Goal: Transaction & Acquisition: Download file/media

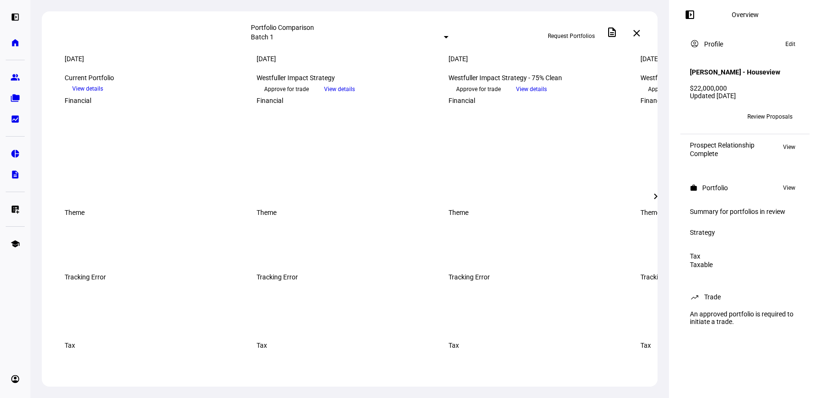
click at [274, 36] on mat-select-trigger "Batch 1" at bounding box center [262, 37] width 23 height 8
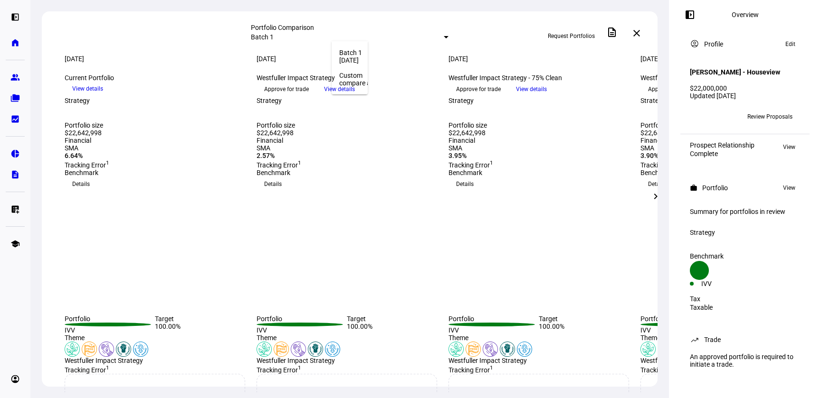
click at [347, 36] on div at bounding box center [410, 199] width 821 height 398
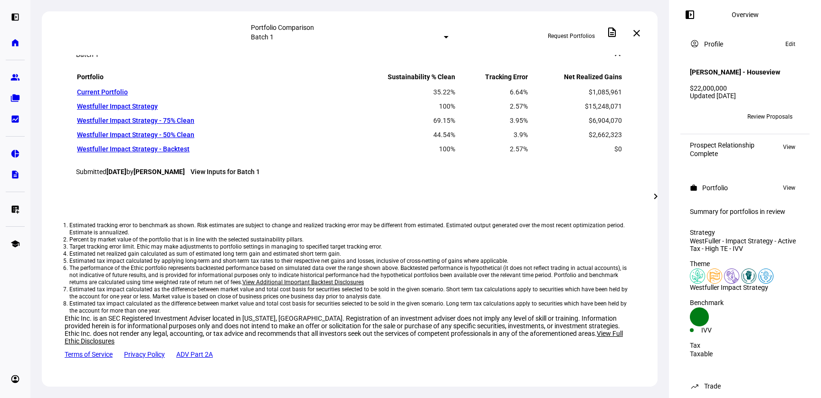
scroll to position [714, 0]
click at [618, 192] on mat-icon "chevron_right" at bounding box center [655, 196] width 11 height 11
click at [11, 45] on eth-mat-symbol "home" at bounding box center [14, 42] width 9 height 9
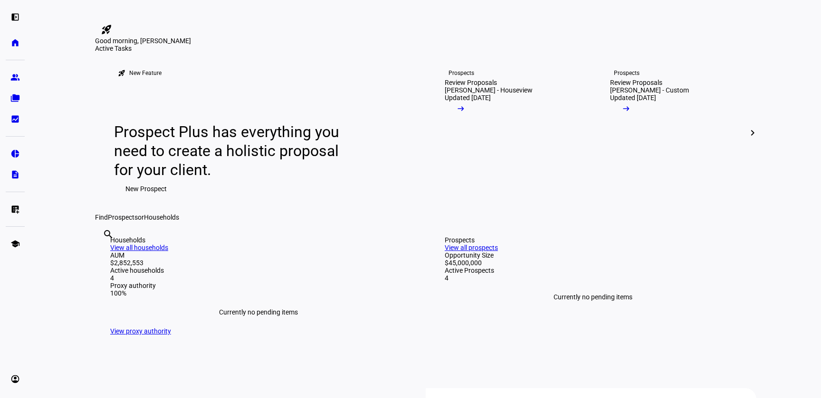
click at [618, 139] on mat-icon "chevron_right" at bounding box center [751, 132] width 11 height 11
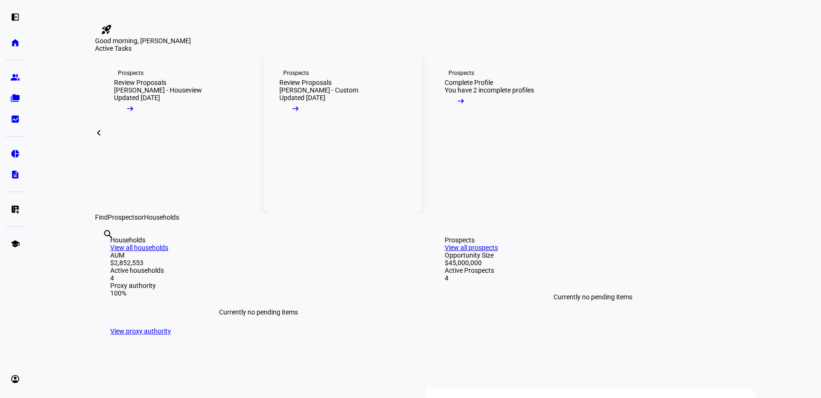
click at [300, 113] on mat-icon "arrow_right_alt" at bounding box center [295, 108] width 9 height 9
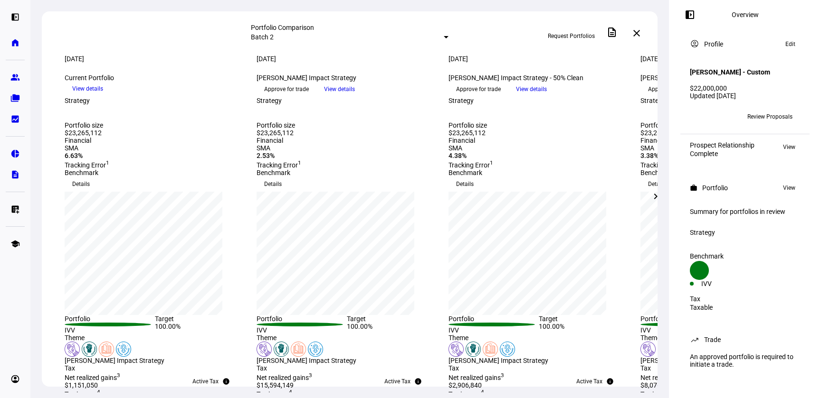
click at [618, 199] on span at bounding box center [655, 196] width 23 height 23
click at [618, 202] on span at bounding box center [655, 196] width 23 height 23
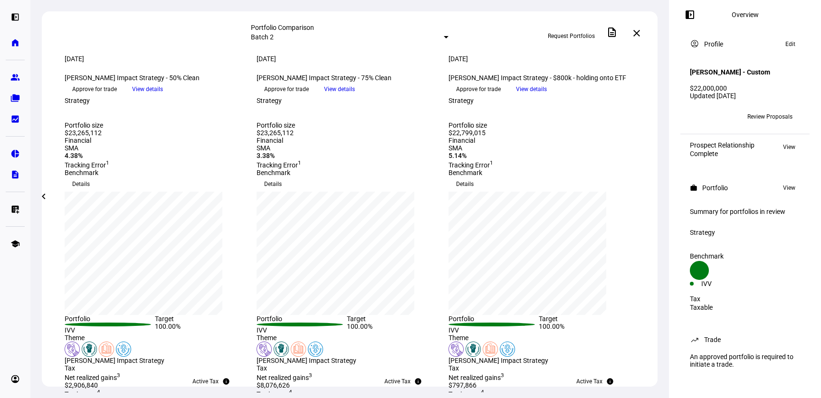
click at [163, 96] on span "View details" at bounding box center [147, 89] width 31 height 14
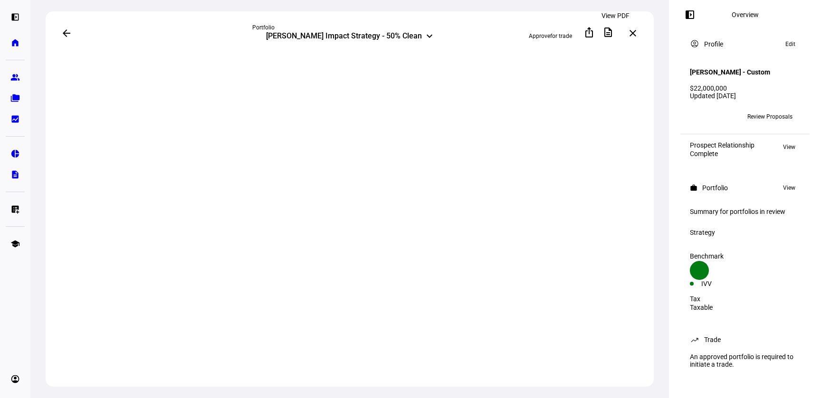
click at [613, 34] on mat-icon "description" at bounding box center [607, 32] width 11 height 11
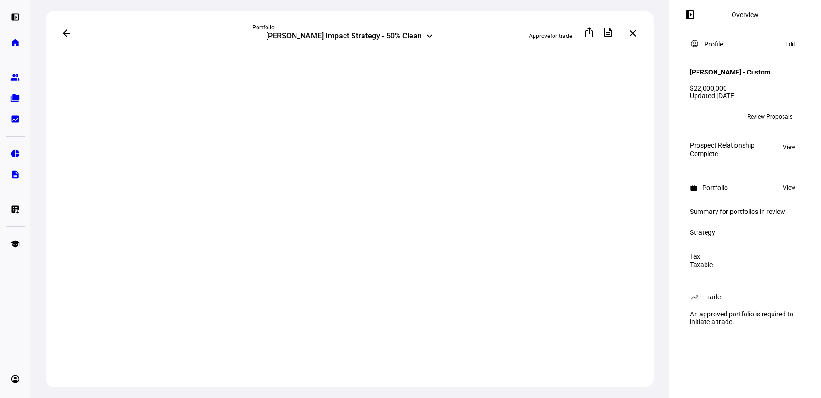
click at [694, 22] on span at bounding box center [689, 14] width 23 height 23
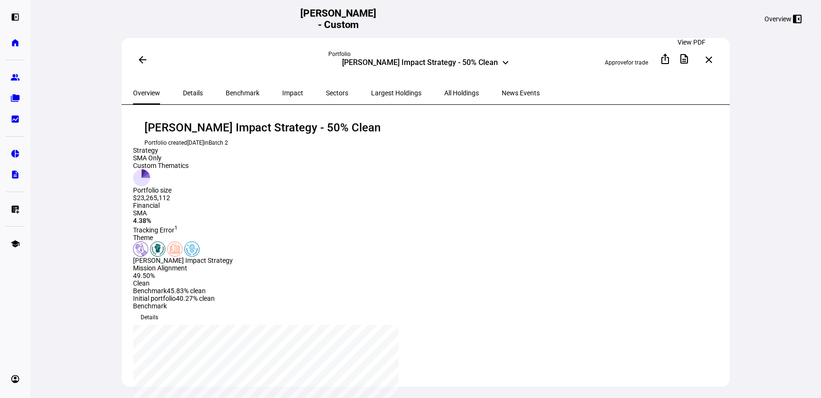
click at [686, 60] on mat-icon "description" at bounding box center [683, 58] width 11 height 11
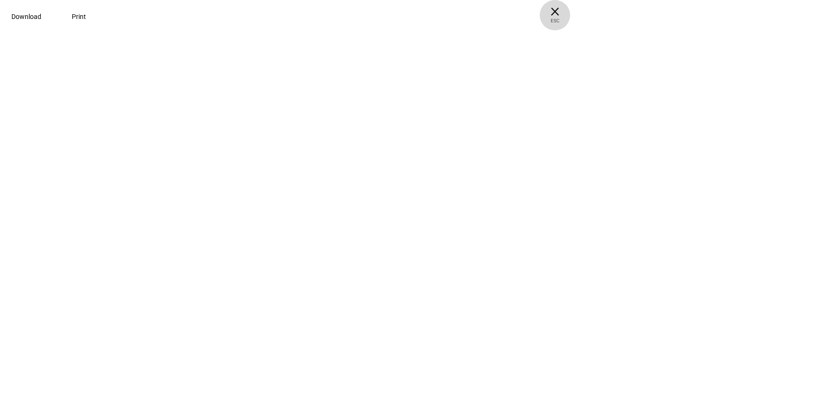
click at [570, 19] on span "ESC" at bounding box center [554, 17] width 30 height 14
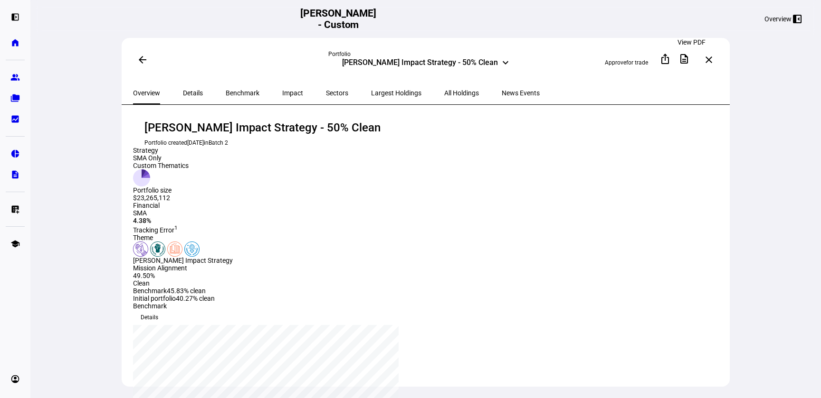
click at [694, 62] on span at bounding box center [683, 58] width 23 height 23
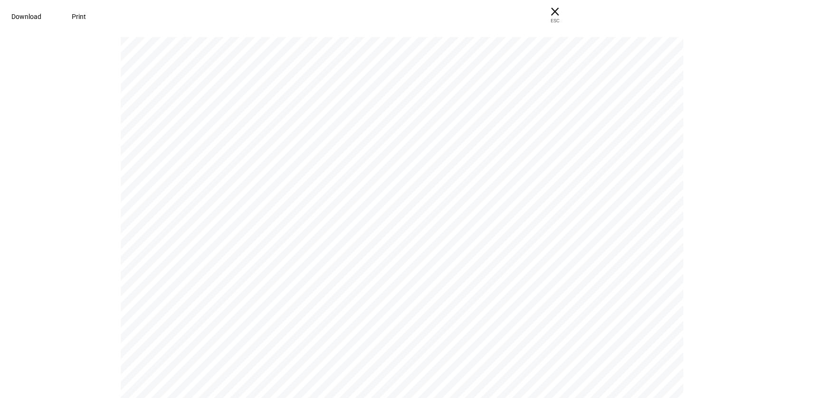
click at [41, 17] on span "Download" at bounding box center [26, 17] width 30 height 8
